Goal: Task Accomplishment & Management: Manage account settings

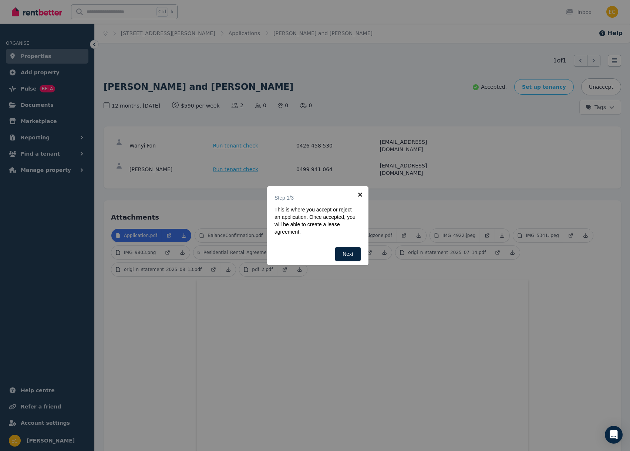
click at [362, 193] on link "×" at bounding box center [360, 194] width 17 height 17
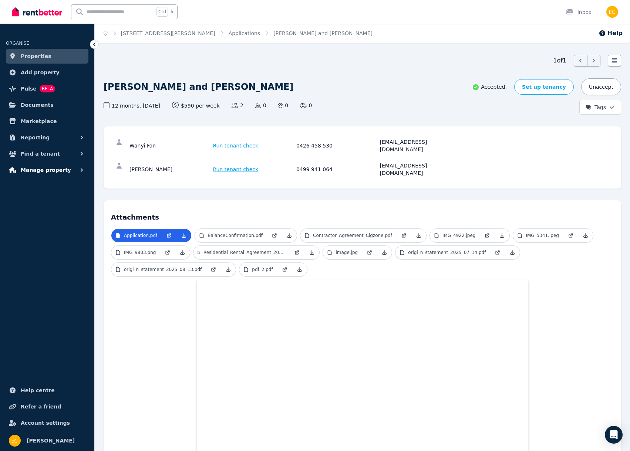
click at [69, 171] on button "Manage property" at bounding box center [47, 170] width 83 height 15
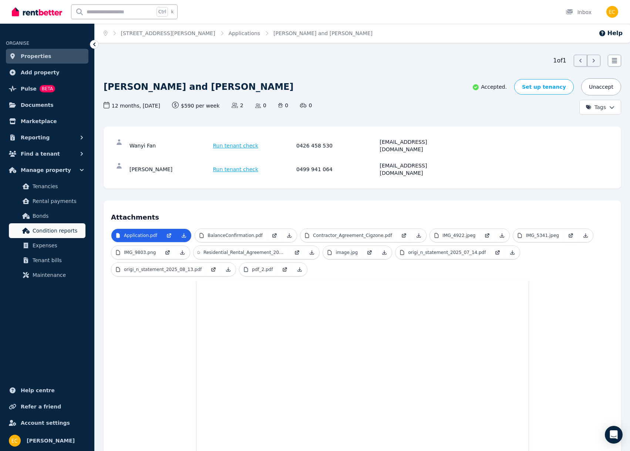
click at [81, 234] on span "Condition reports" at bounding box center [58, 230] width 50 height 9
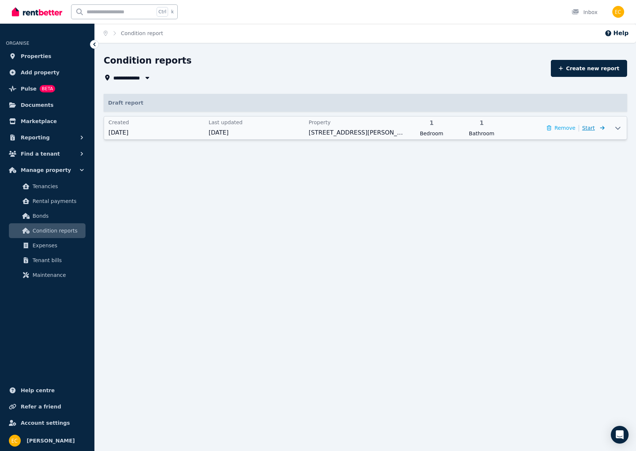
click at [592, 130] on span "Start" at bounding box center [588, 128] width 13 height 6
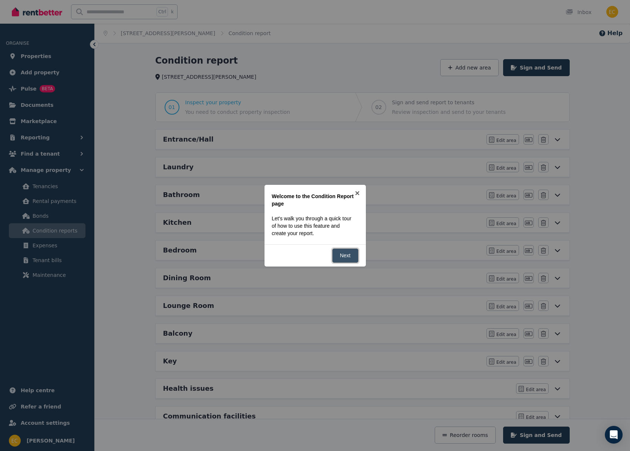
click at [351, 256] on link "Next" at bounding box center [345, 256] width 26 height 14
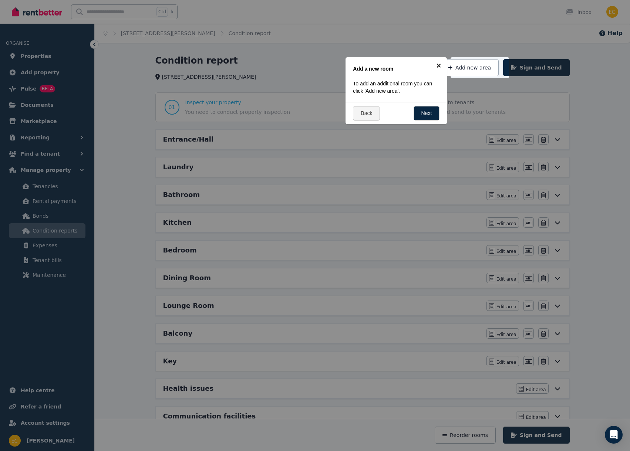
click at [440, 64] on link "×" at bounding box center [438, 65] width 17 height 17
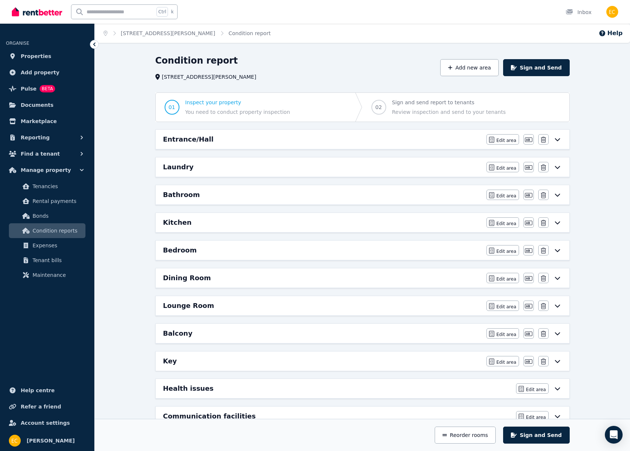
click at [555, 138] on icon at bounding box center [557, 140] width 9 height 6
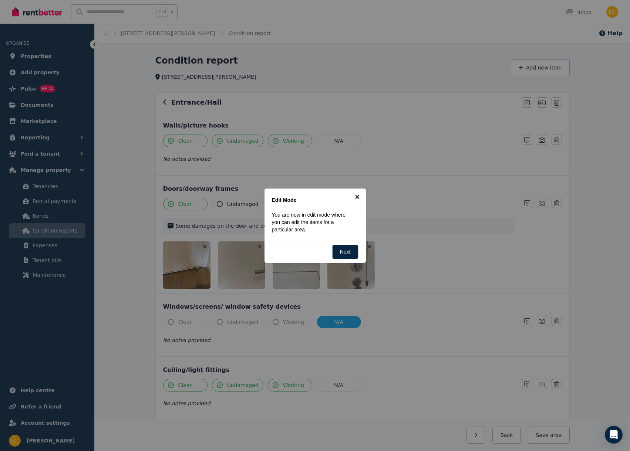
click at [360, 198] on link "×" at bounding box center [357, 197] width 17 height 17
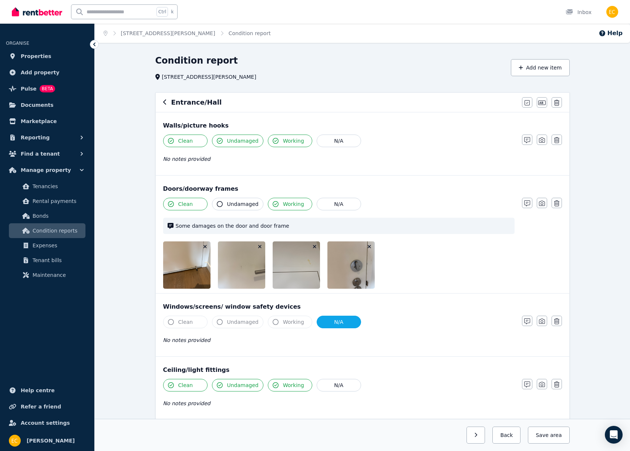
drag, startPoint x: 344, startPoint y: 278, endPoint x: 206, endPoint y: 273, distance: 138.8
click at [206, 273] on img at bounding box center [194, 265] width 63 height 47
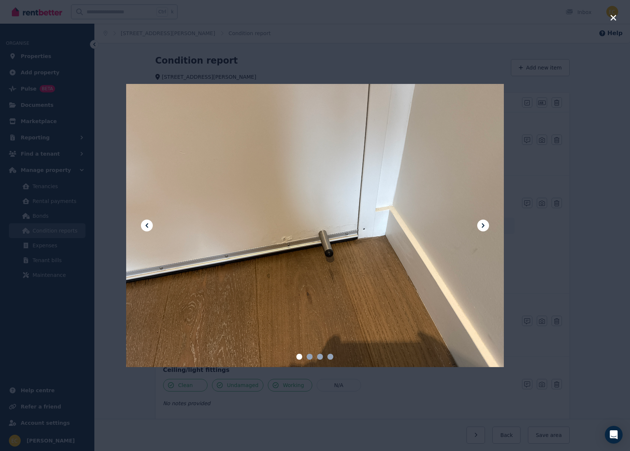
drag, startPoint x: 596, startPoint y: 127, endPoint x: 596, endPoint y: 124, distance: 3.7
click at [596, 124] on div at bounding box center [315, 225] width 630 height 451
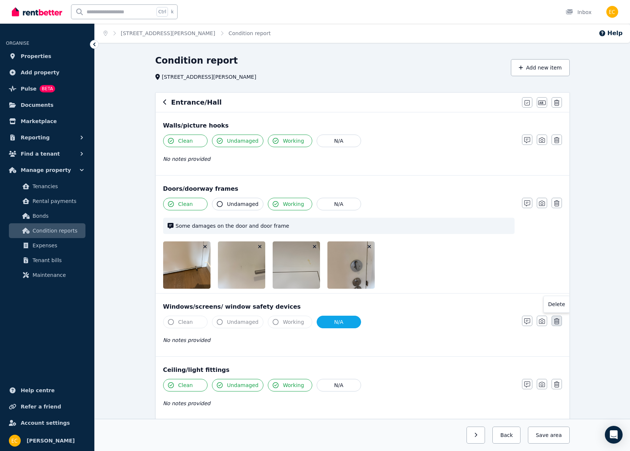
click at [557, 322] on icon "button" at bounding box center [556, 322] width 5 height 6
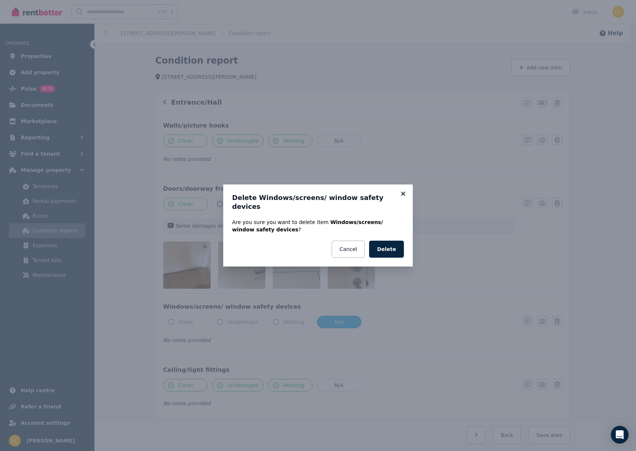
click at [403, 196] on icon at bounding box center [403, 194] width 4 height 4
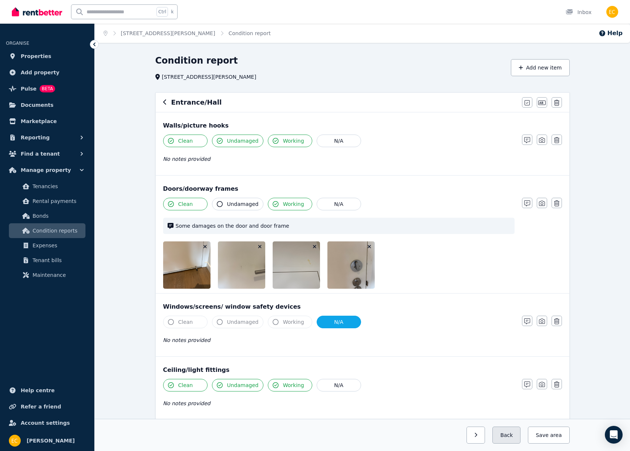
click at [511, 433] on button "Back" at bounding box center [506, 435] width 28 height 17
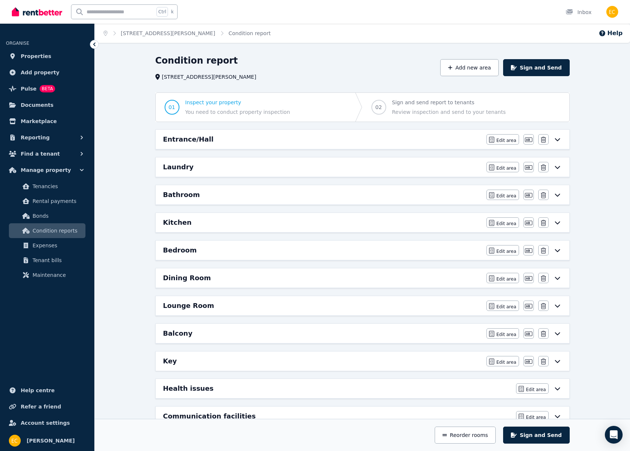
click at [556, 140] on icon at bounding box center [557, 139] width 5 height 3
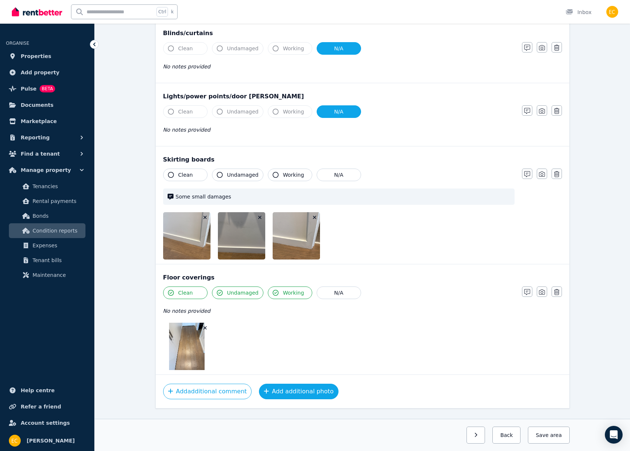
scroll to position [417, 0]
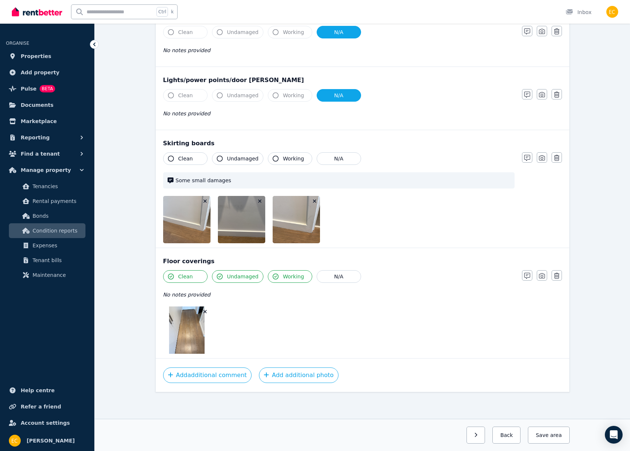
click at [195, 341] on img at bounding box center [187, 330] width 36 height 47
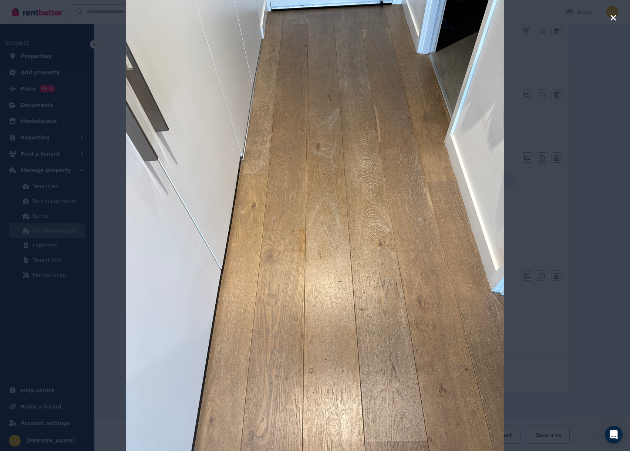
click at [614, 18] on icon "button" at bounding box center [613, 17] width 7 height 9
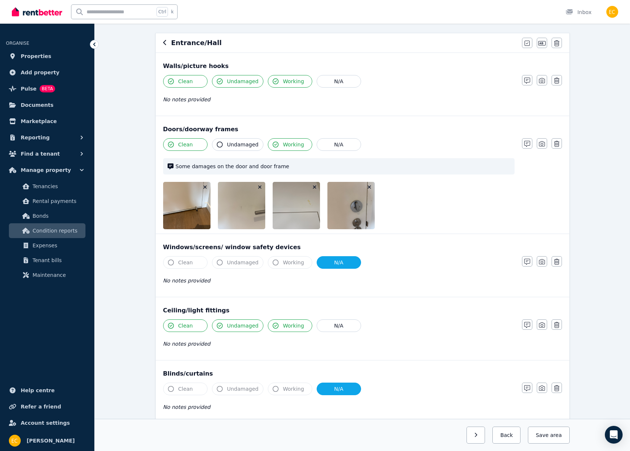
scroll to position [0, 0]
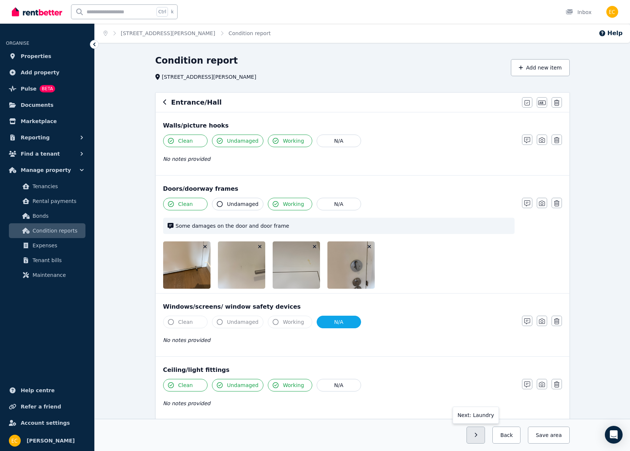
click at [478, 436] on icon "button" at bounding box center [475, 435] width 3 height 5
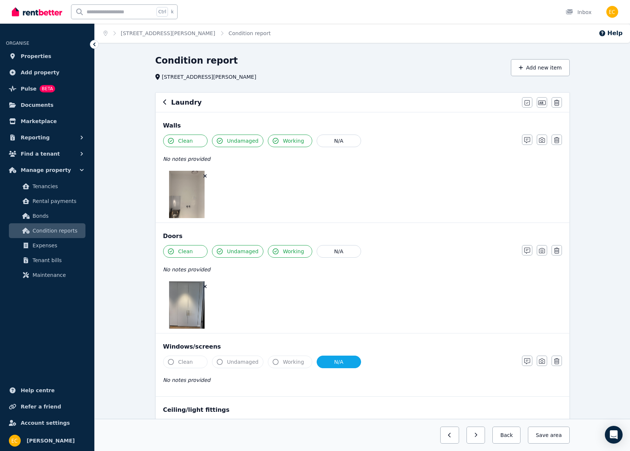
click at [195, 204] on img at bounding box center [187, 194] width 36 height 47
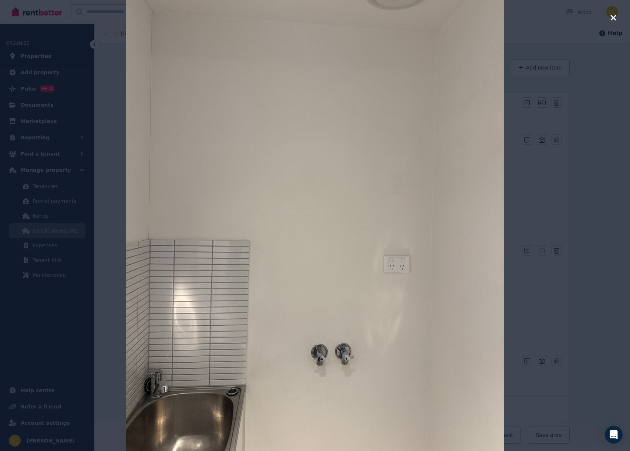
click at [610, 17] on icon "button" at bounding box center [613, 17] width 7 height 9
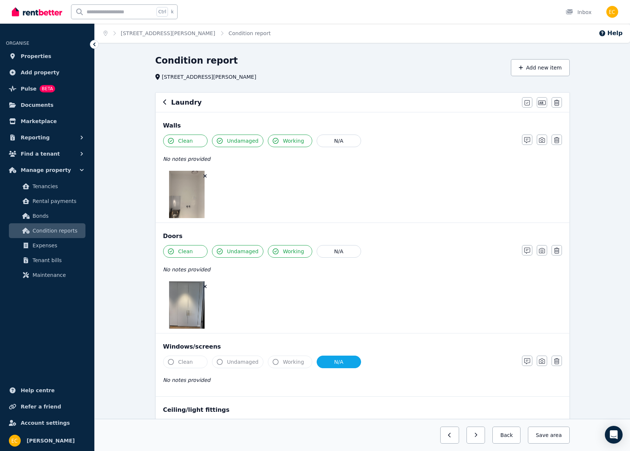
click at [188, 209] on img at bounding box center [187, 194] width 36 height 47
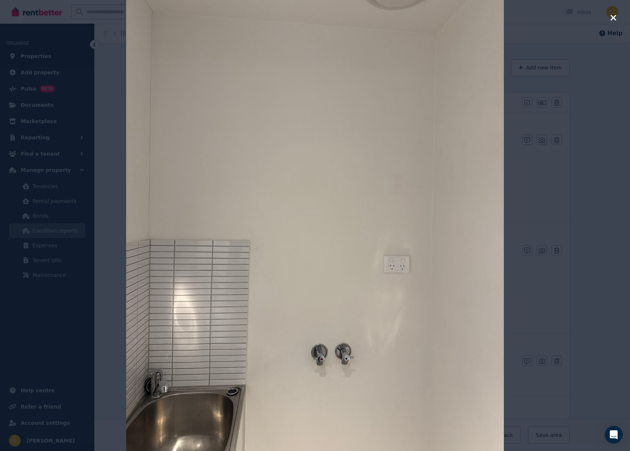
click at [613, 19] on icon "button" at bounding box center [613, 17] width 7 height 9
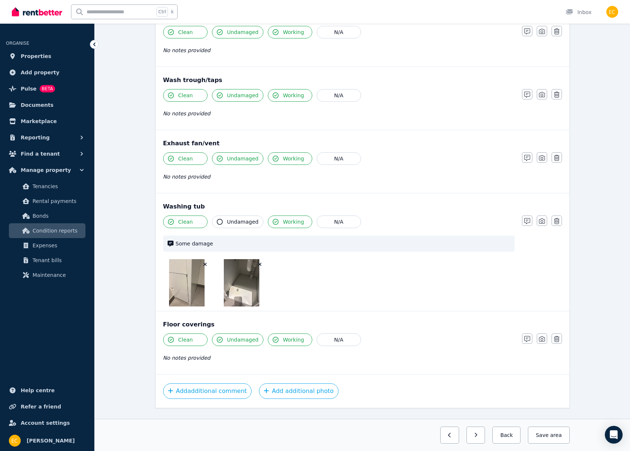
scroll to position [583, 0]
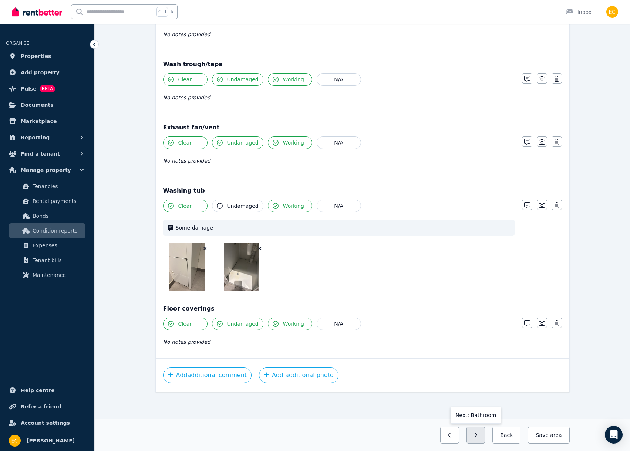
click at [478, 435] on icon "button" at bounding box center [475, 435] width 3 height 5
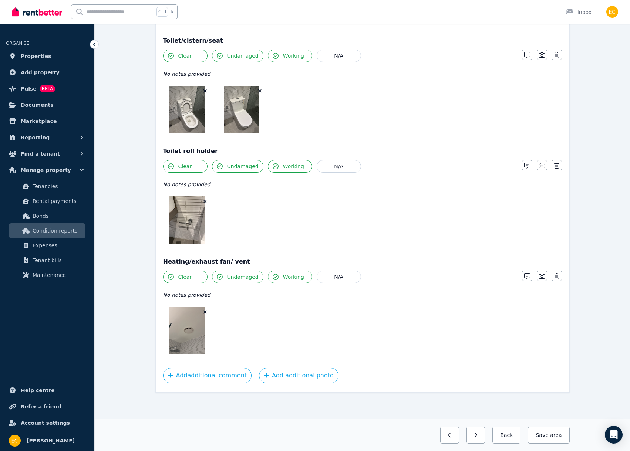
scroll to position [1223, 0]
click at [478, 433] on icon "button" at bounding box center [475, 435] width 3 height 5
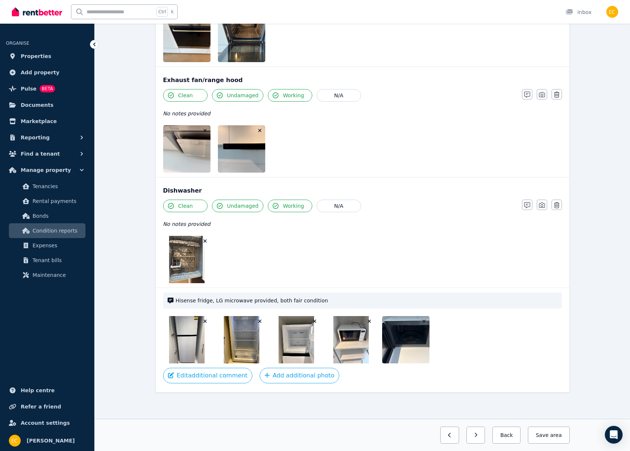
scroll to position [1294, 0]
click at [479, 435] on button "button" at bounding box center [476, 435] width 19 height 17
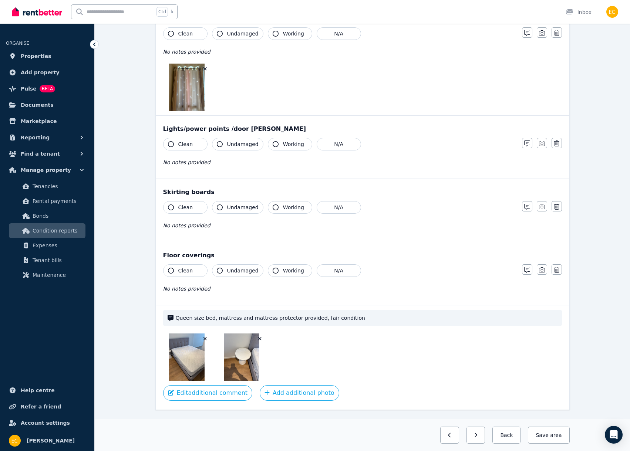
scroll to position [583, 0]
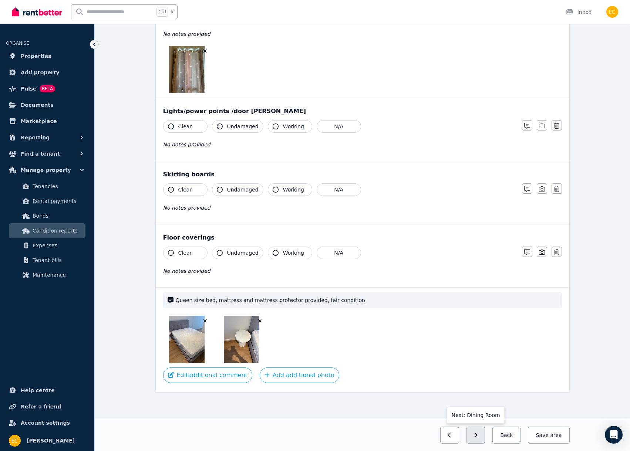
click at [478, 433] on icon "button" at bounding box center [475, 435] width 3 height 5
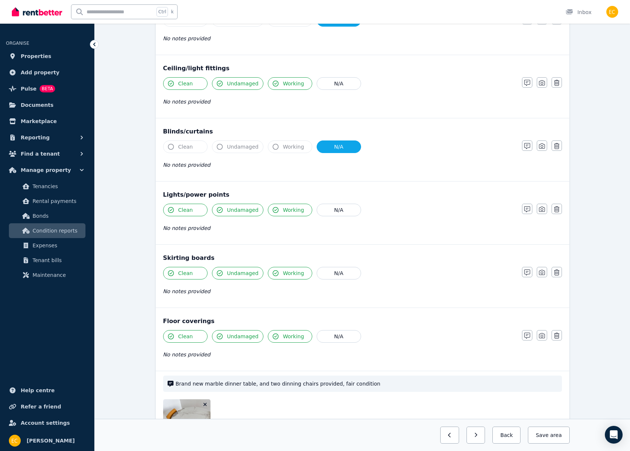
scroll to position [370, 0]
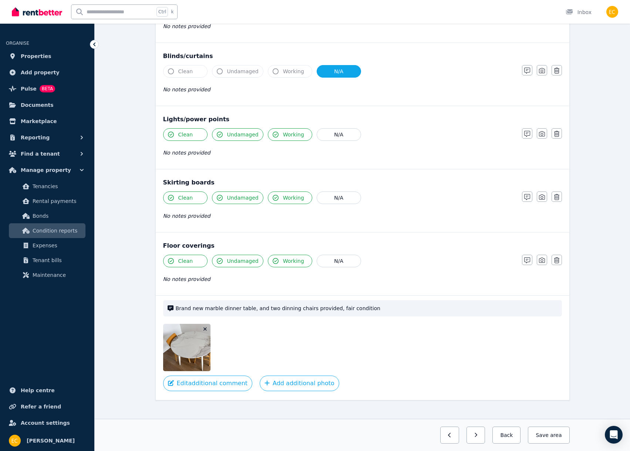
click at [180, 348] on img at bounding box center [194, 347] width 63 height 47
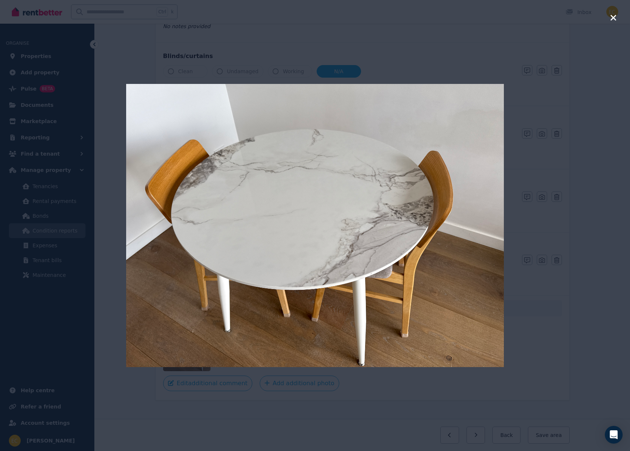
click at [440, 411] on div at bounding box center [315, 225] width 378 height 451
click at [612, 18] on icon "button" at bounding box center [613, 17] width 7 height 9
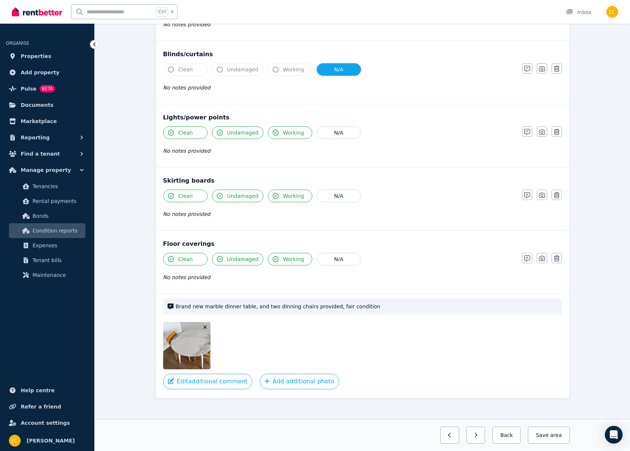
scroll to position [378, 0]
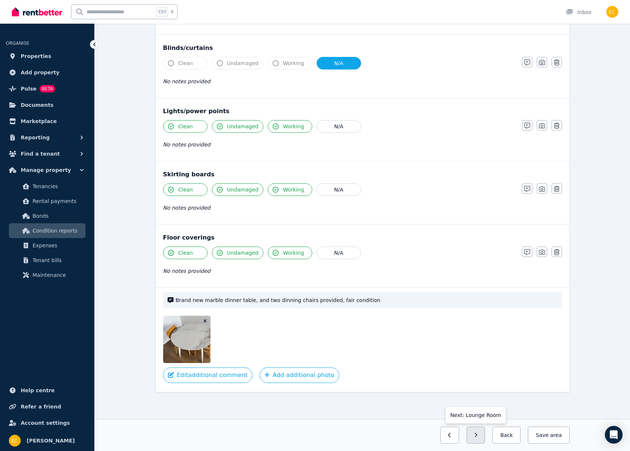
click at [485, 438] on button "button" at bounding box center [476, 435] width 19 height 17
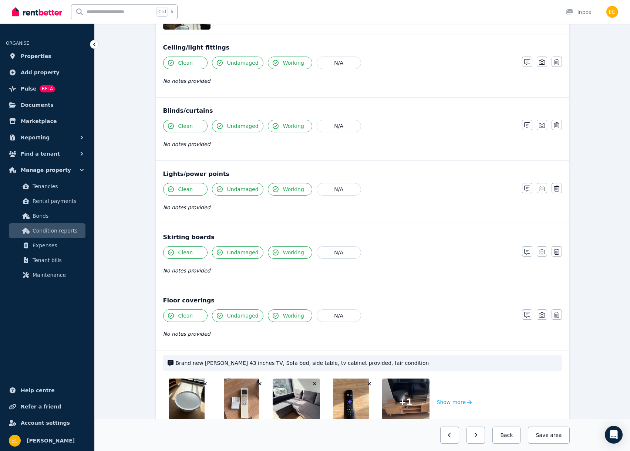
scroll to position [425, 0]
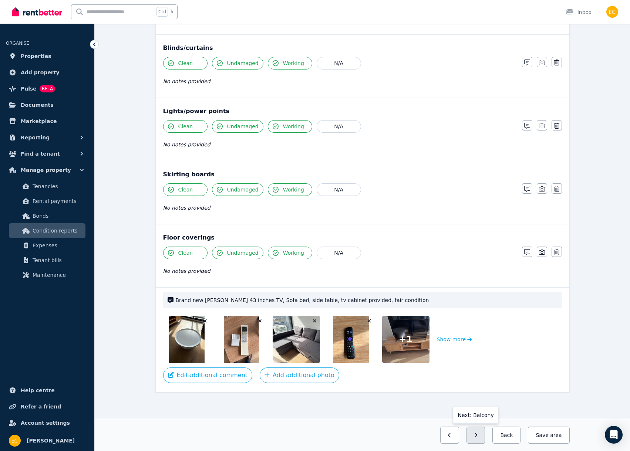
click at [479, 435] on button "button" at bounding box center [476, 435] width 19 height 17
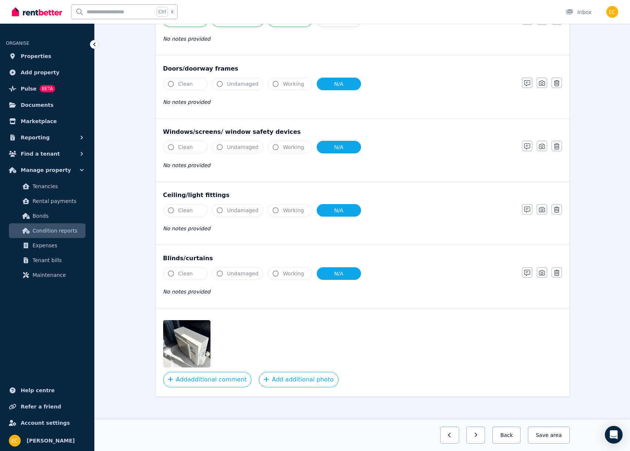
scroll to position [125, 0]
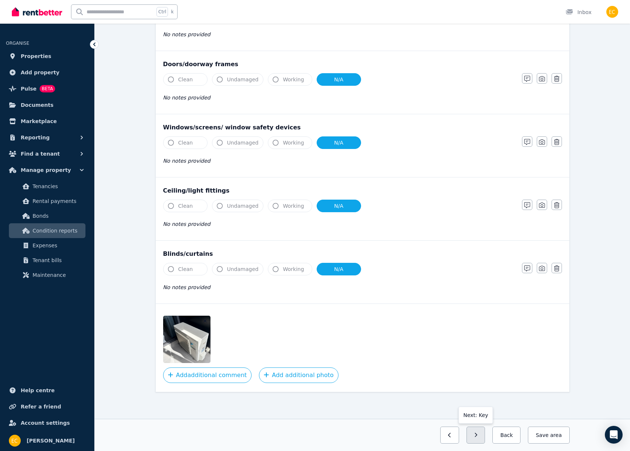
click at [480, 437] on button "button" at bounding box center [476, 435] width 19 height 17
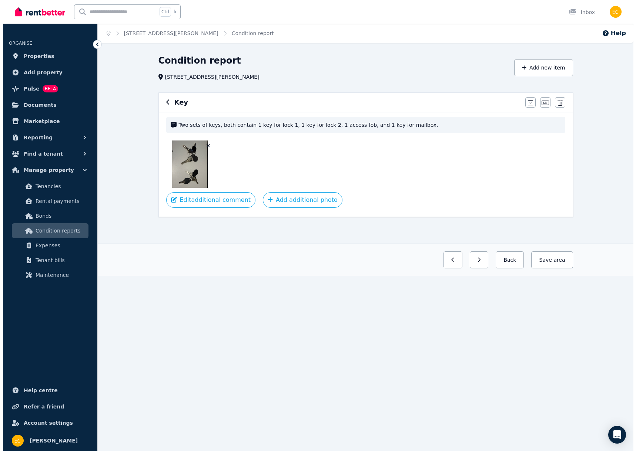
scroll to position [0, 0]
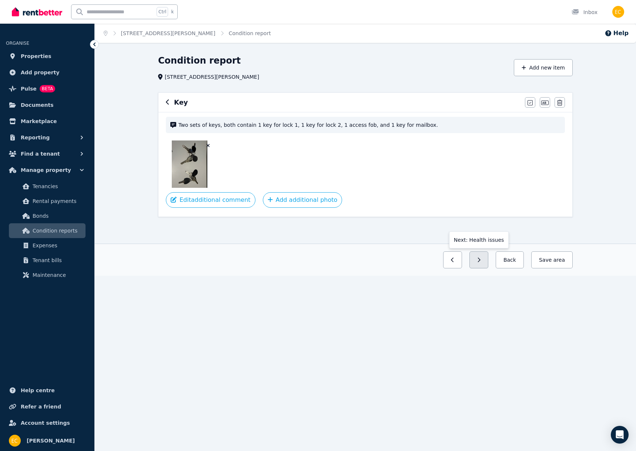
click at [488, 264] on button "button" at bounding box center [478, 260] width 19 height 17
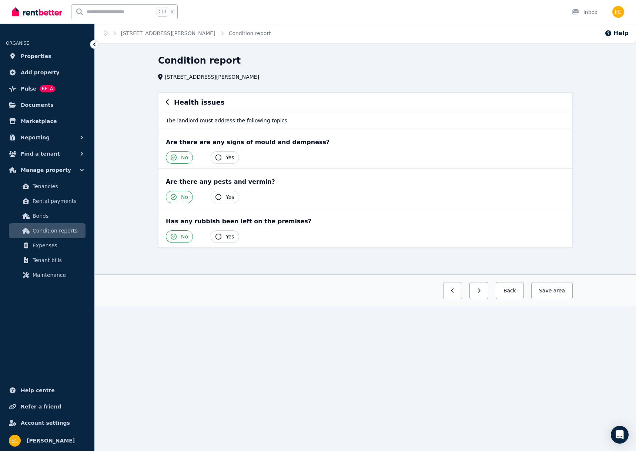
click at [480, 293] on icon "button" at bounding box center [478, 290] width 3 height 5
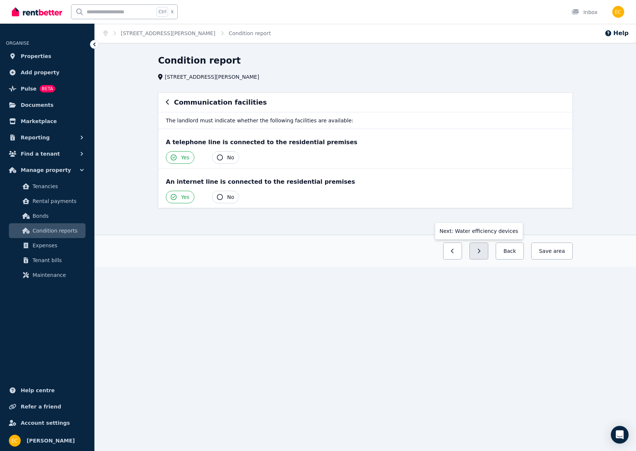
click at [488, 252] on button "button" at bounding box center [478, 251] width 19 height 17
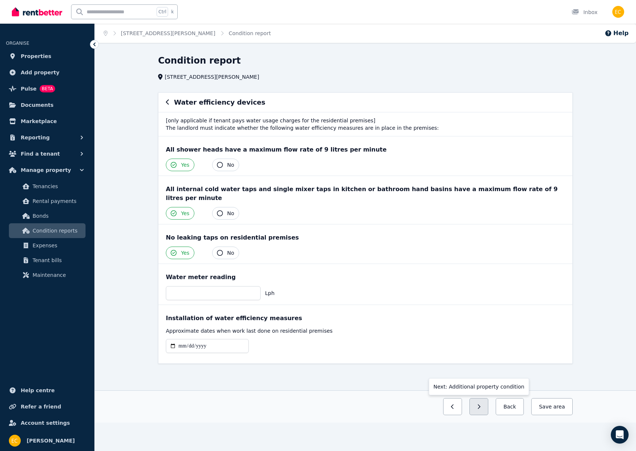
click at [488, 398] on button "button" at bounding box center [478, 406] width 19 height 17
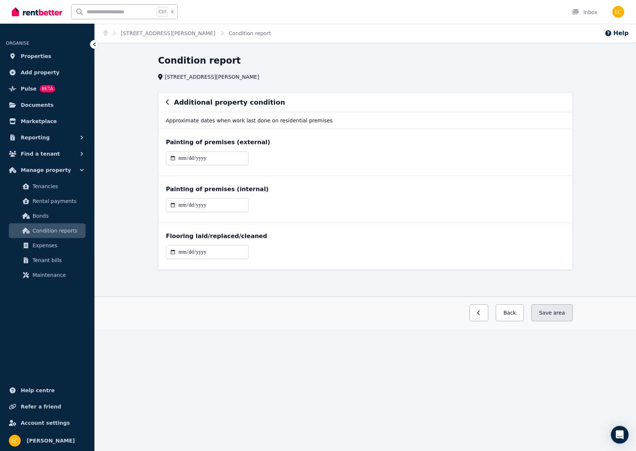
click at [553, 318] on button "Save area" at bounding box center [551, 312] width 41 height 17
click at [429, 340] on div "**********" at bounding box center [318, 225] width 636 height 451
click at [30, 60] on span "Properties" at bounding box center [36, 56] width 31 height 9
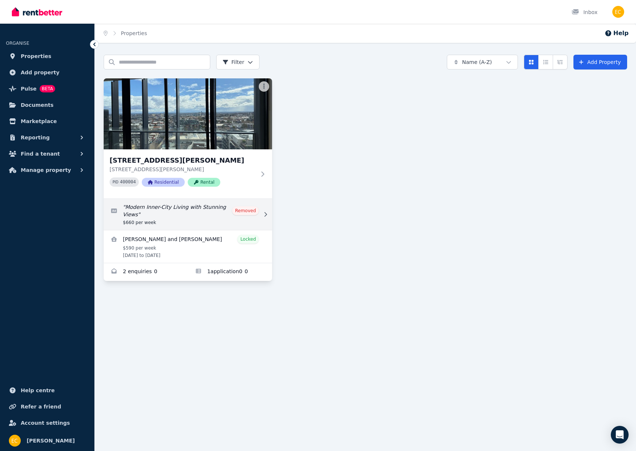
click at [203, 215] on link "Edit listing: Modern Inner-City Living with Stunning Views" at bounding box center [188, 214] width 168 height 31
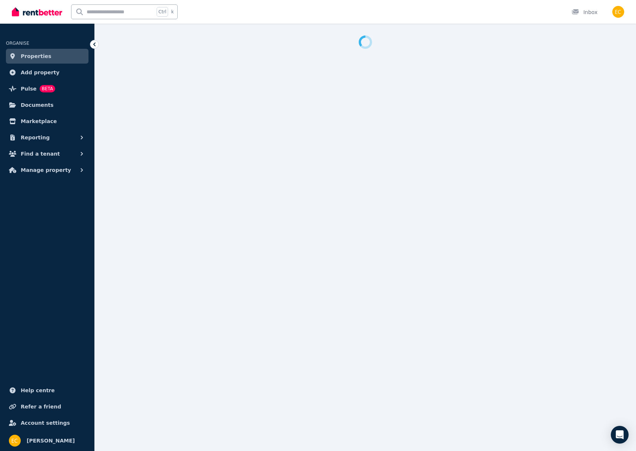
select select "**********"
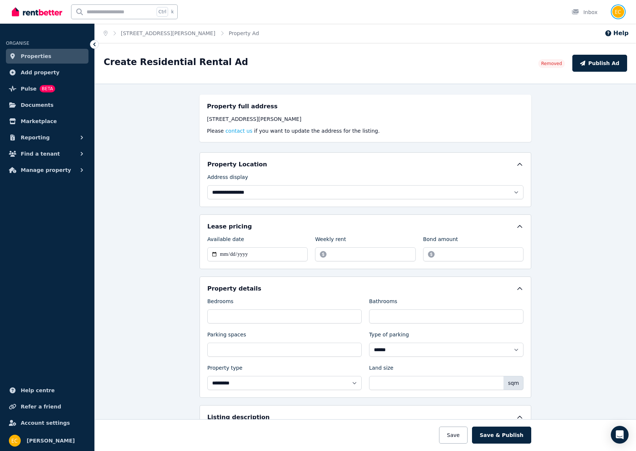
click at [614, 14] on img "button" at bounding box center [618, 12] width 12 height 12
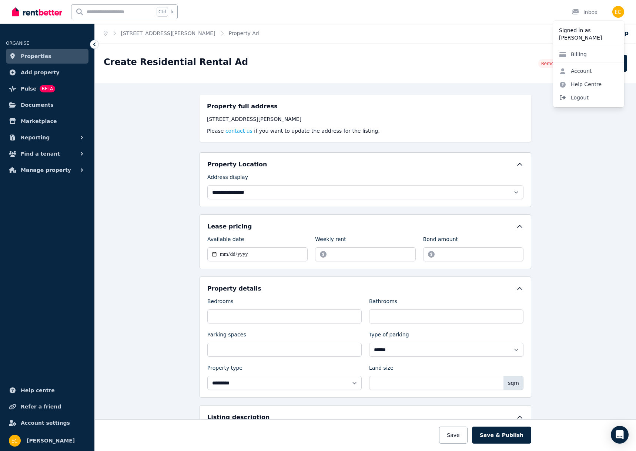
click at [589, 94] on span "Logout" at bounding box center [588, 97] width 71 height 13
